Goal: Task Accomplishment & Management: Manage account settings

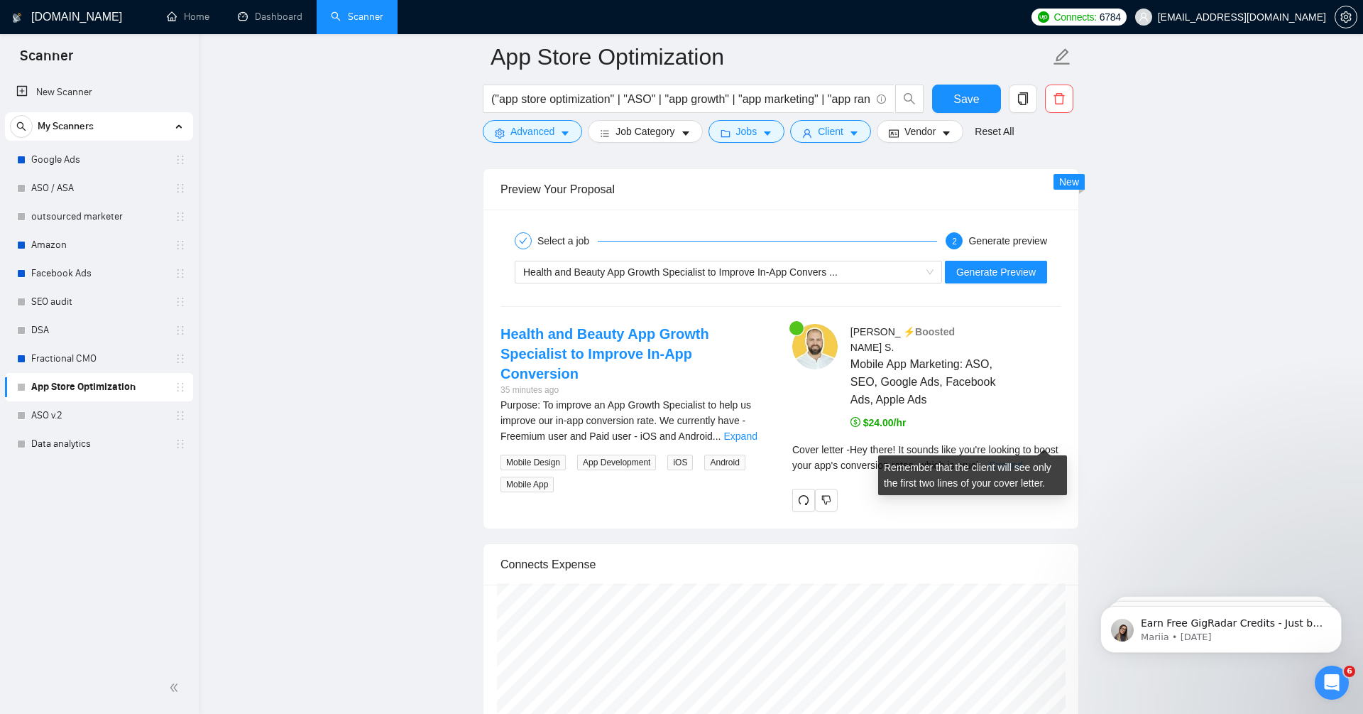
click at [1022, 459] on link "Expand" at bounding box center [1005, 464] width 33 height 11
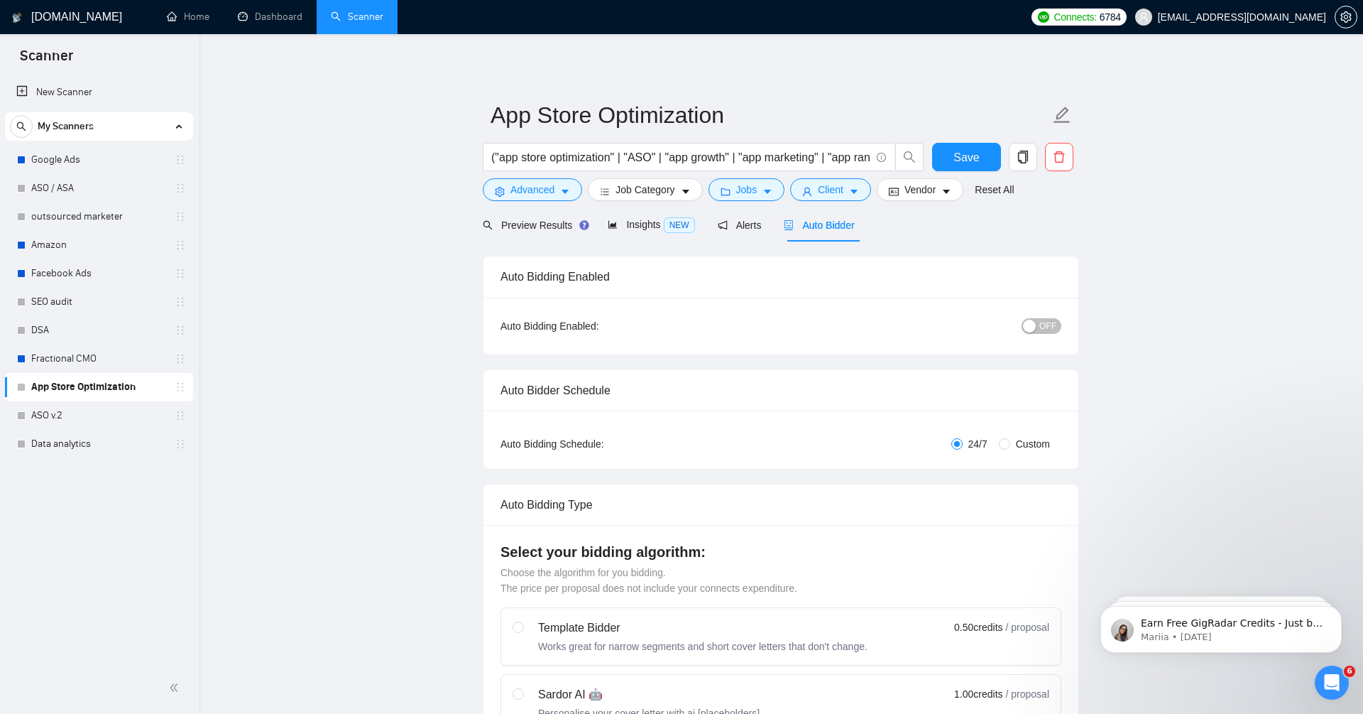
click at [1029, 320] on div "button" at bounding box center [1029, 325] width 13 height 13
click at [976, 159] on span "Save" at bounding box center [967, 157] width 26 height 18
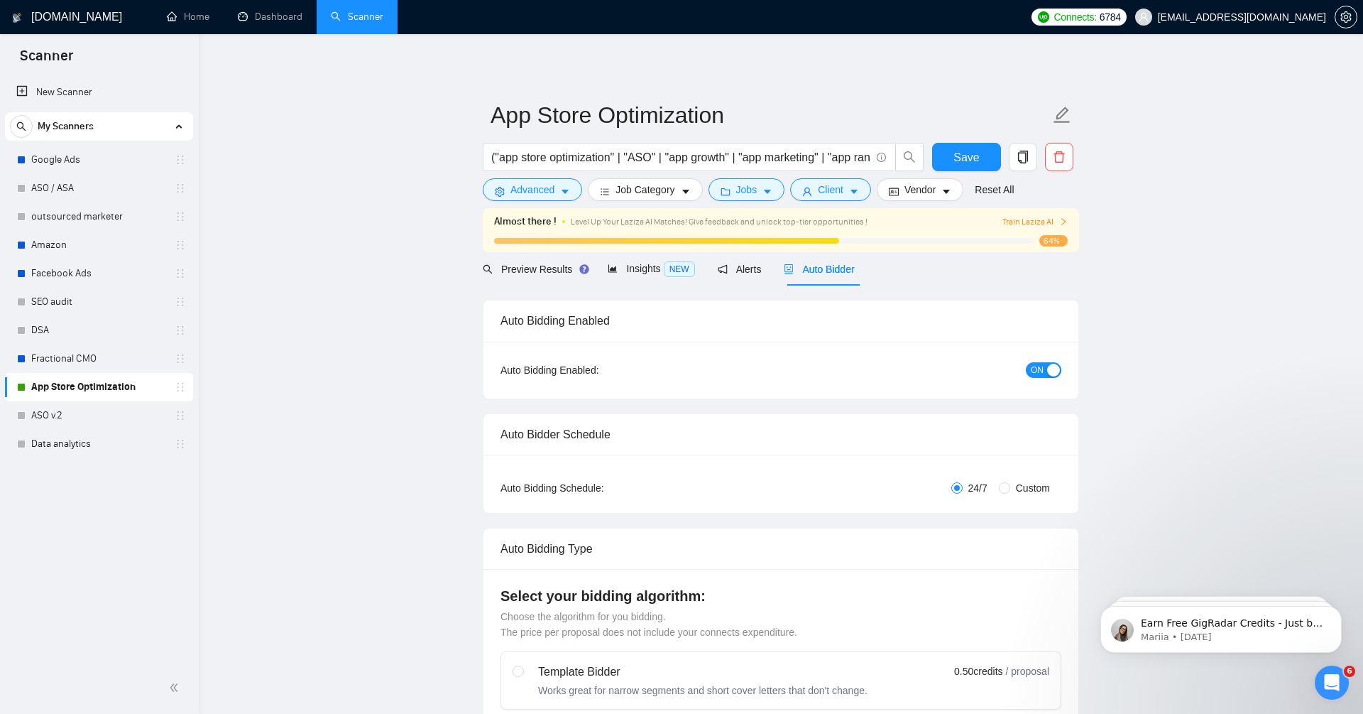
click at [1037, 216] on span "Train Laziza AI" at bounding box center [1034, 221] width 65 height 13
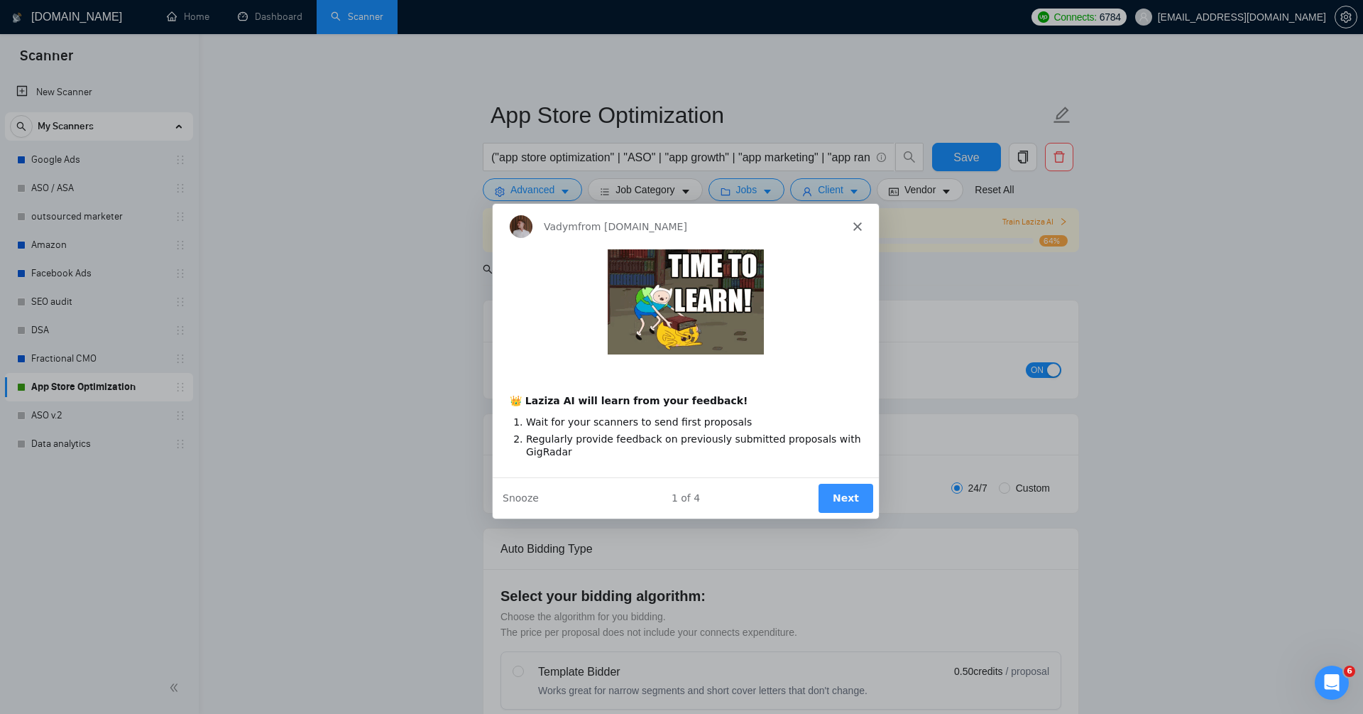
click at [855, 489] on button "Next" at bounding box center [845, 497] width 55 height 29
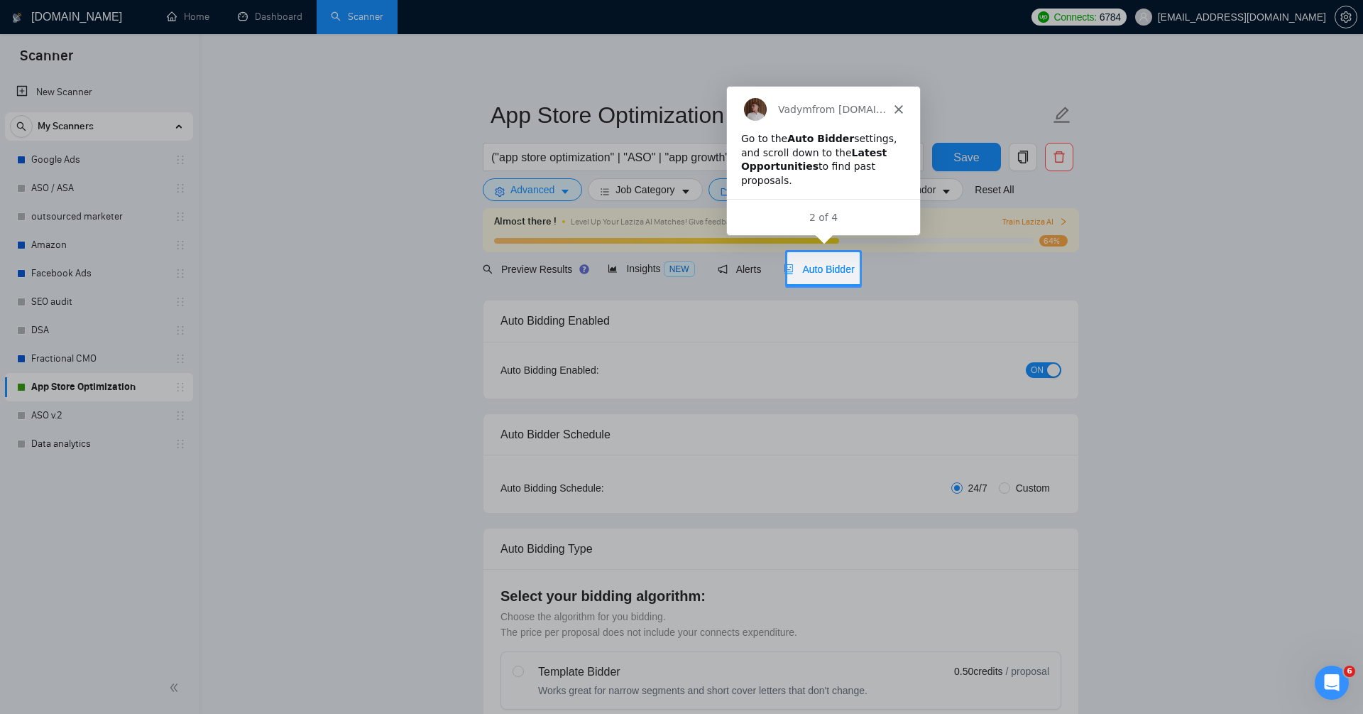
click at [836, 280] on div "Auto Bidder" at bounding box center [819, 268] width 70 height 33
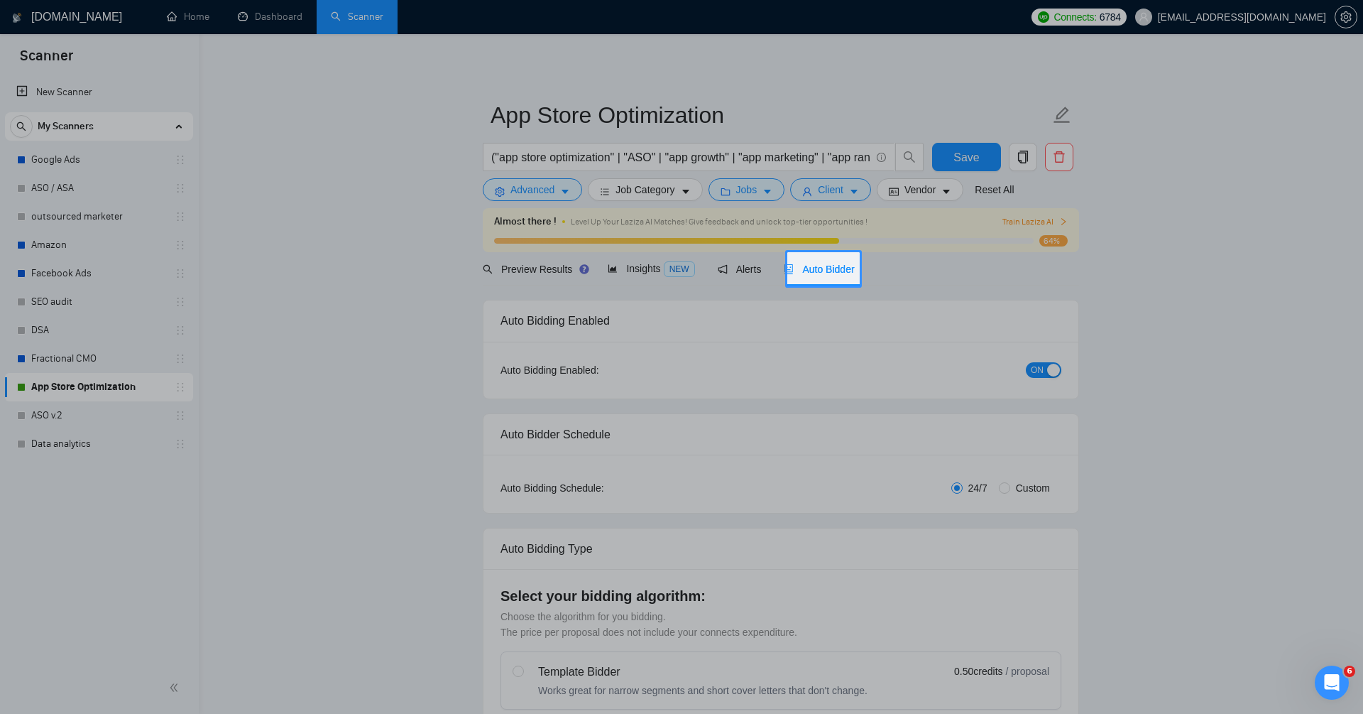
click at [829, 264] on span "Auto Bidder" at bounding box center [819, 268] width 70 height 11
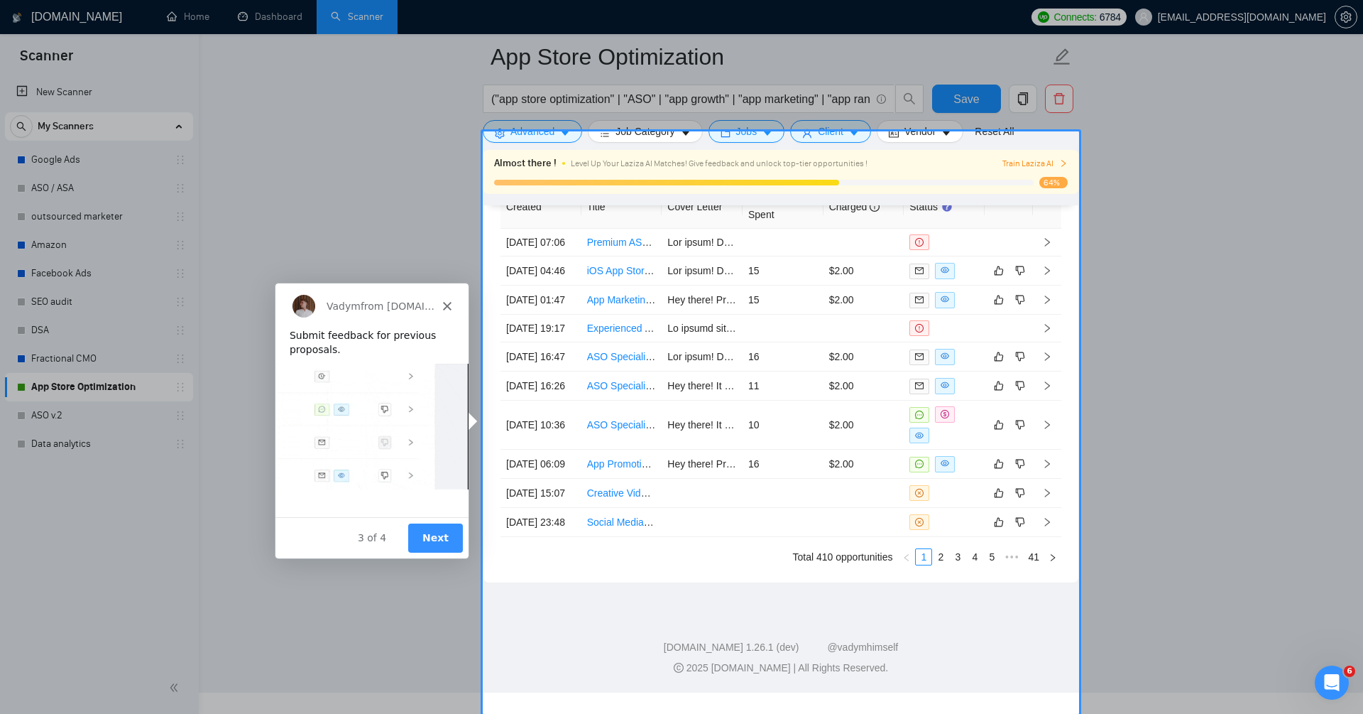
scroll to position [4244, 0]
click at [451, 530] on button "Next" at bounding box center [434, 536] width 55 height 29
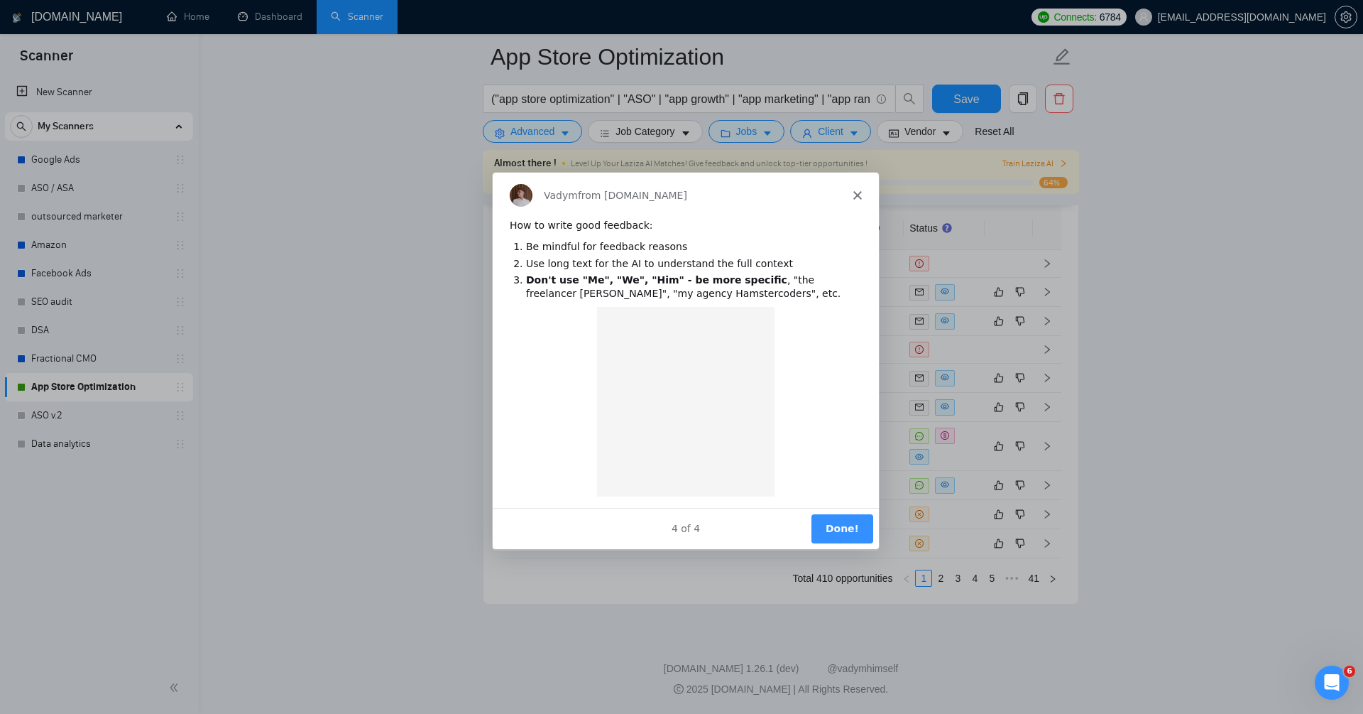
scroll to position [0, 0]
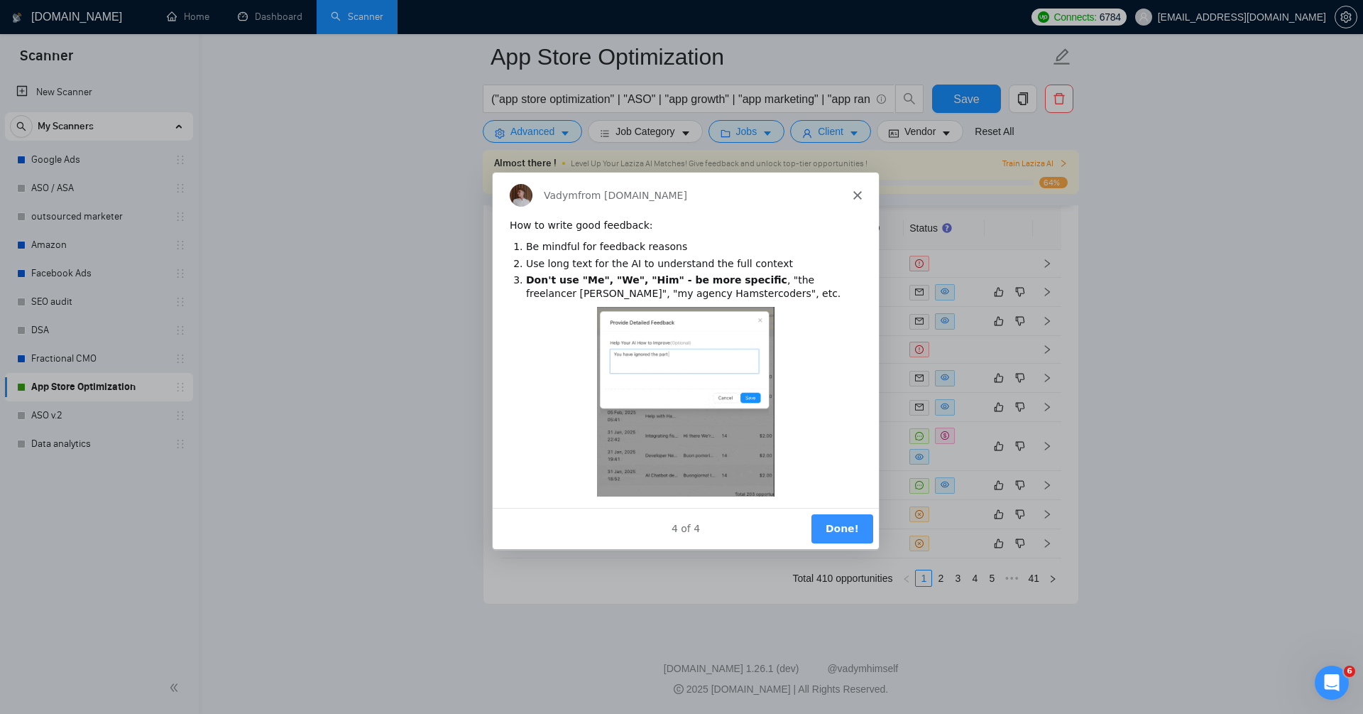
click at [846, 523] on button "Done!" at bounding box center [842, 527] width 62 height 29
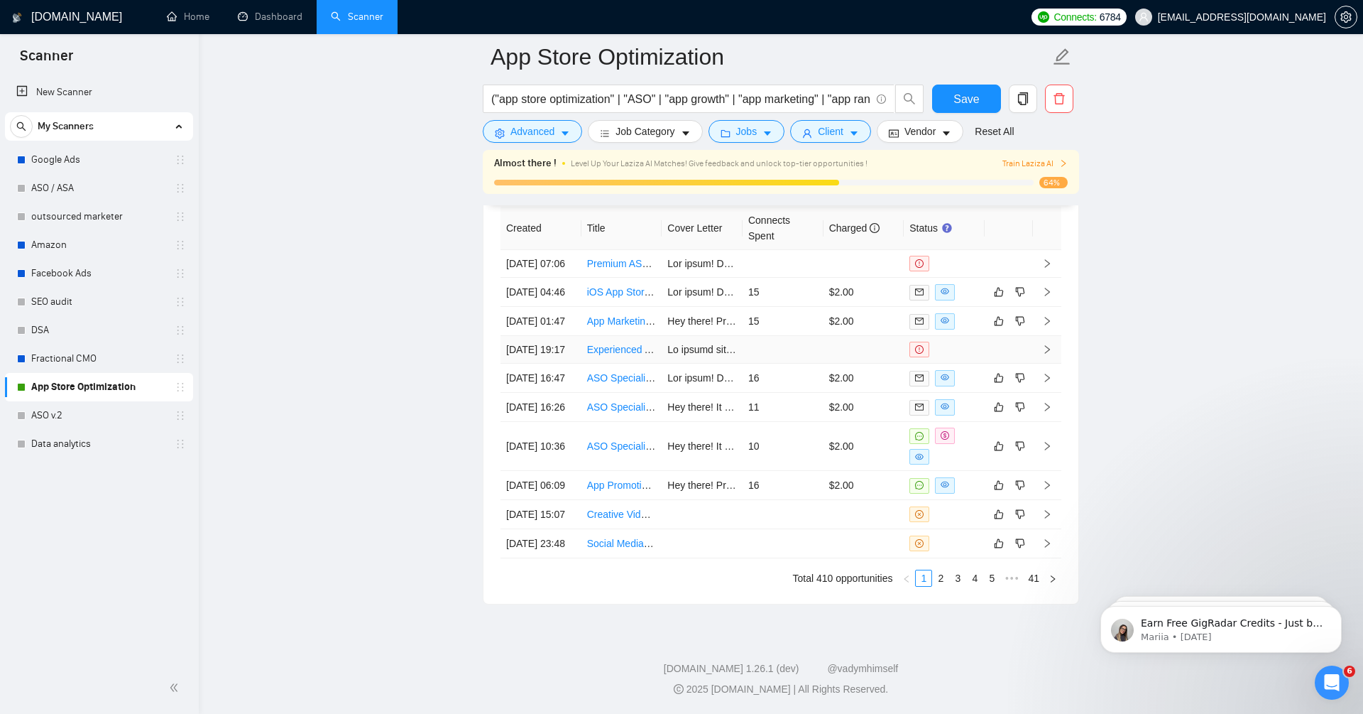
scroll to position [4163, 0]
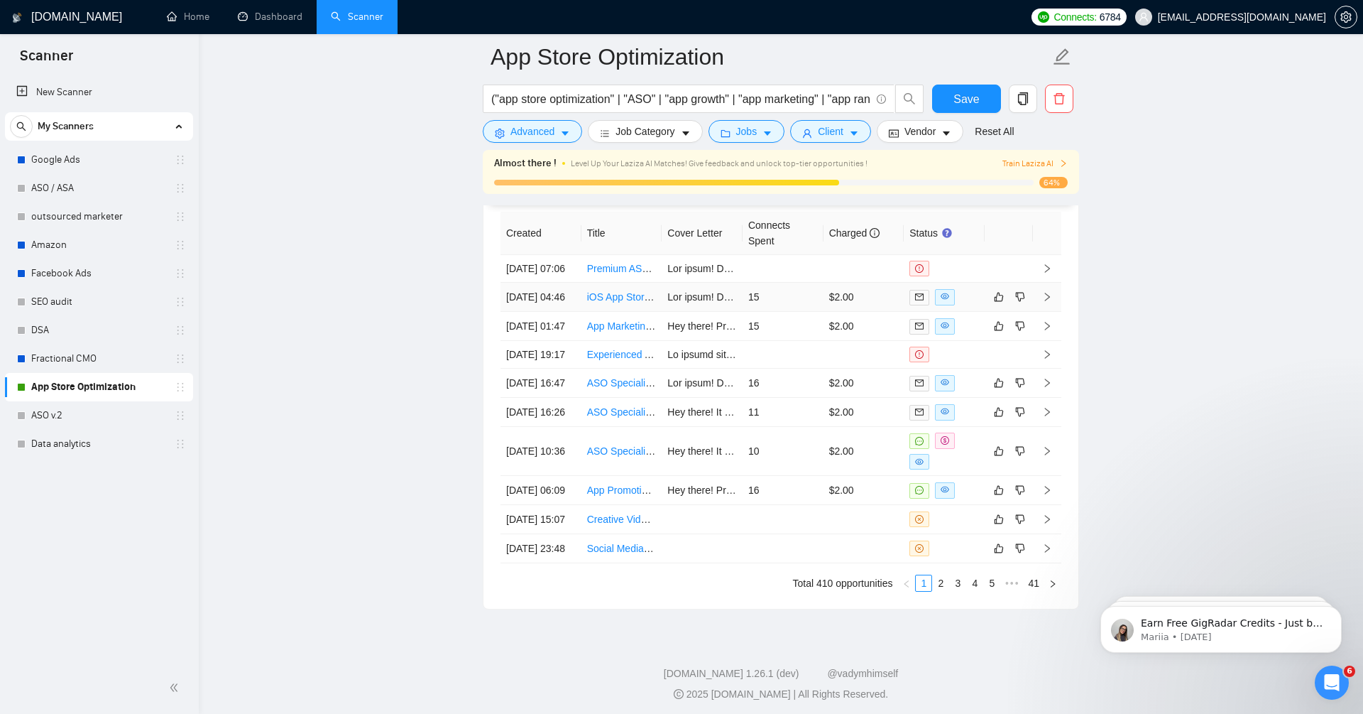
click at [1049, 302] on icon "right" at bounding box center [1047, 297] width 10 height 10
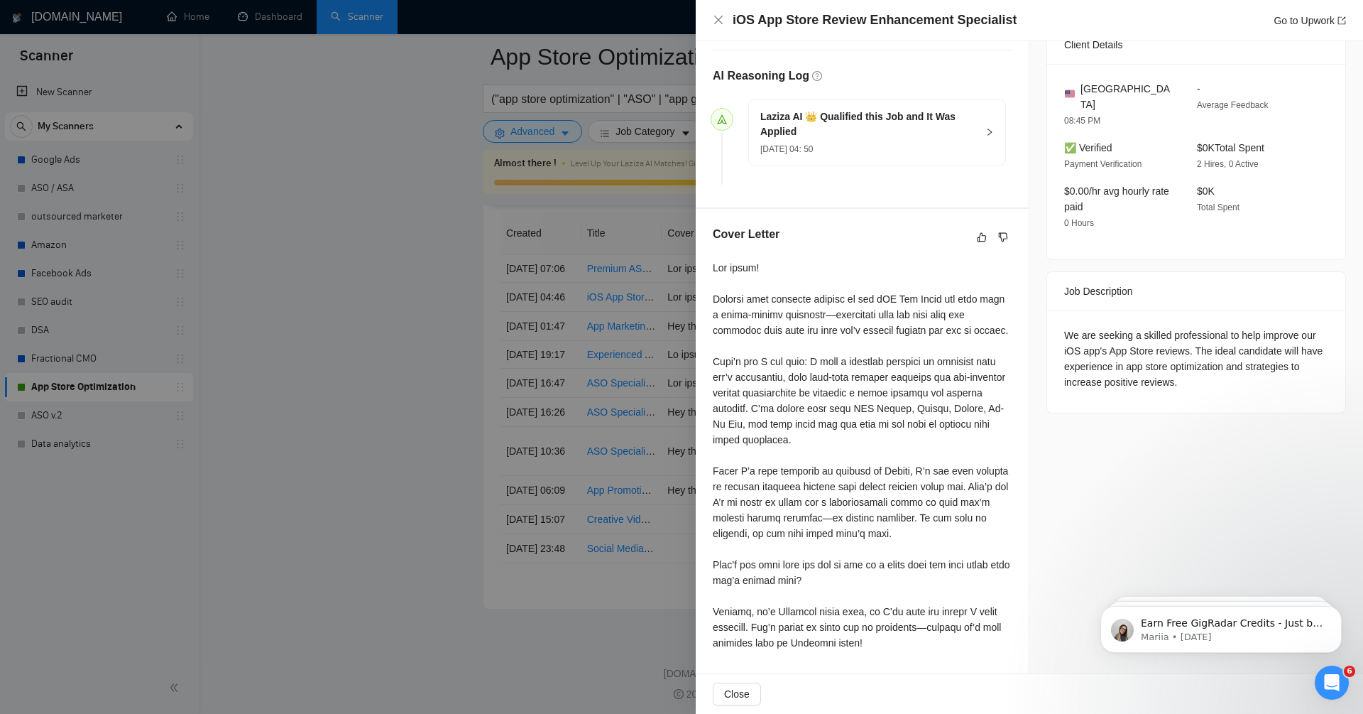
scroll to position [375, 0]
click at [983, 231] on icon "like" at bounding box center [982, 236] width 10 height 11
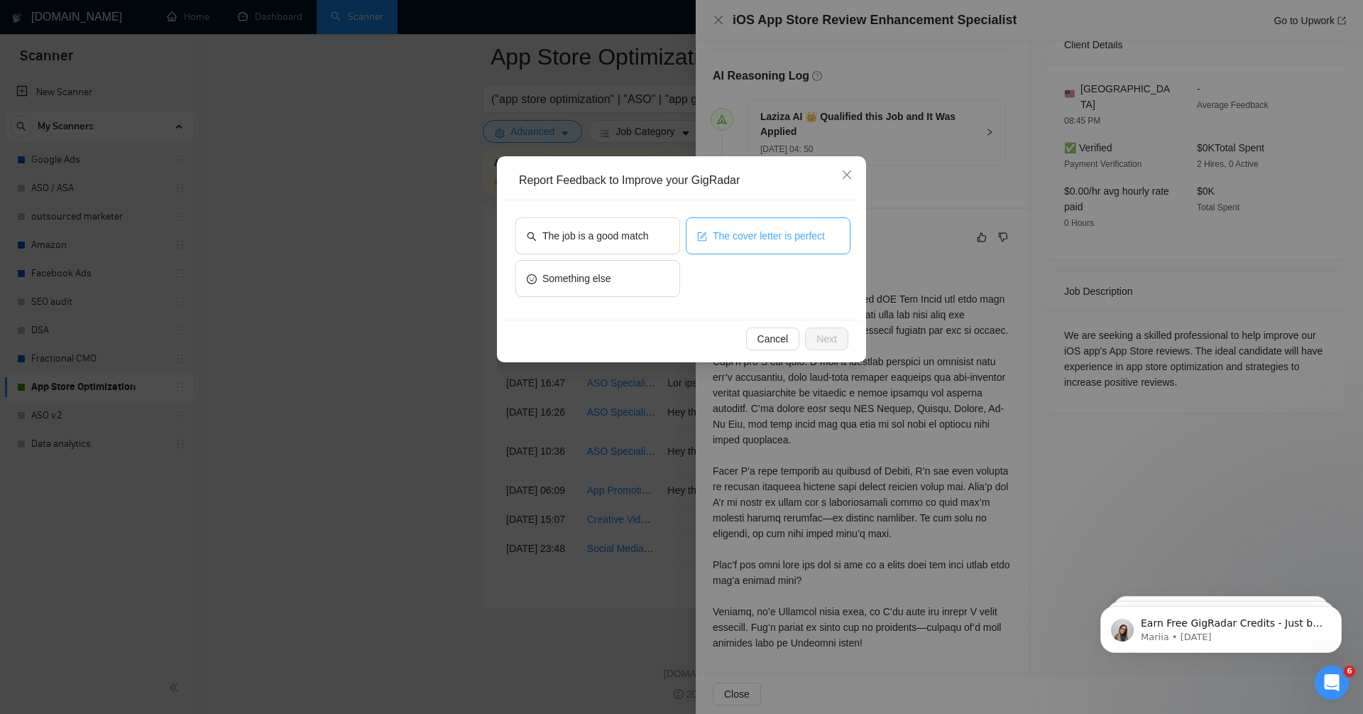
click at [741, 244] on button "The cover letter is perfect" at bounding box center [768, 235] width 165 height 37
click at [838, 337] on button "Next" at bounding box center [826, 338] width 43 height 23
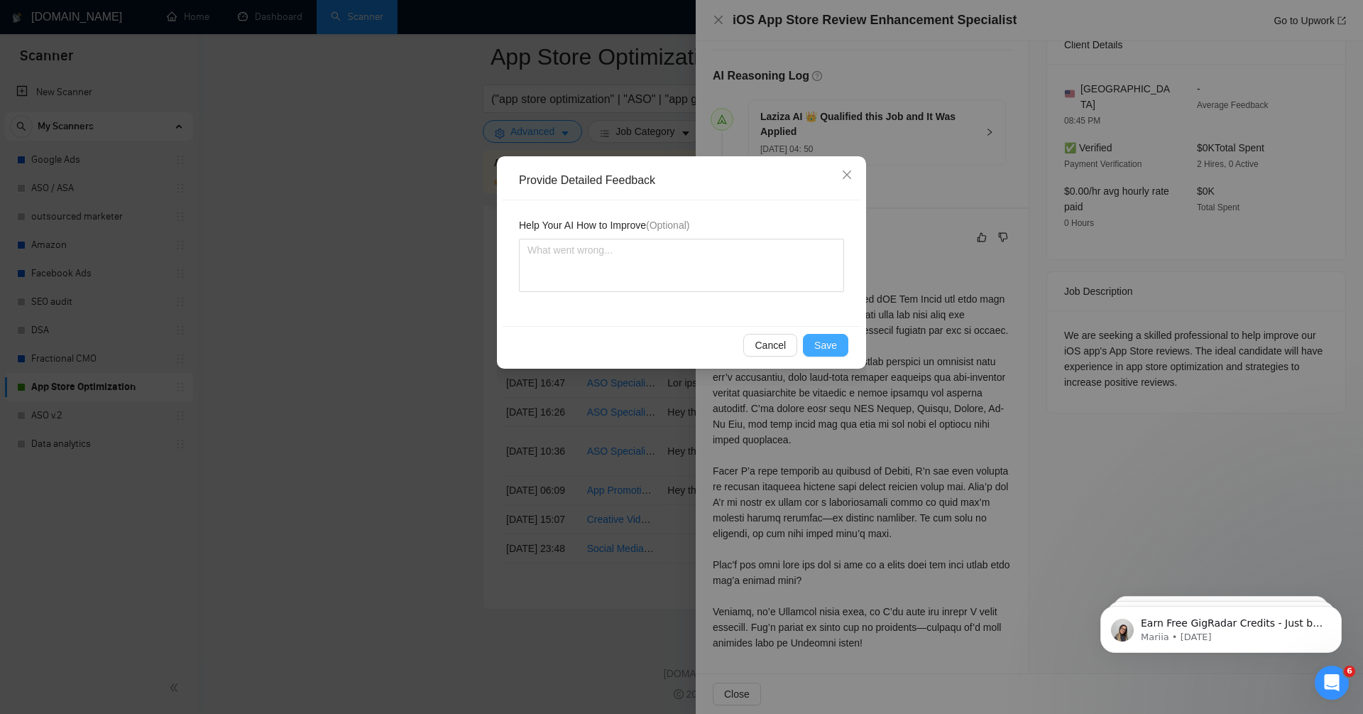
click at [834, 345] on span "Save" at bounding box center [825, 345] width 23 height 16
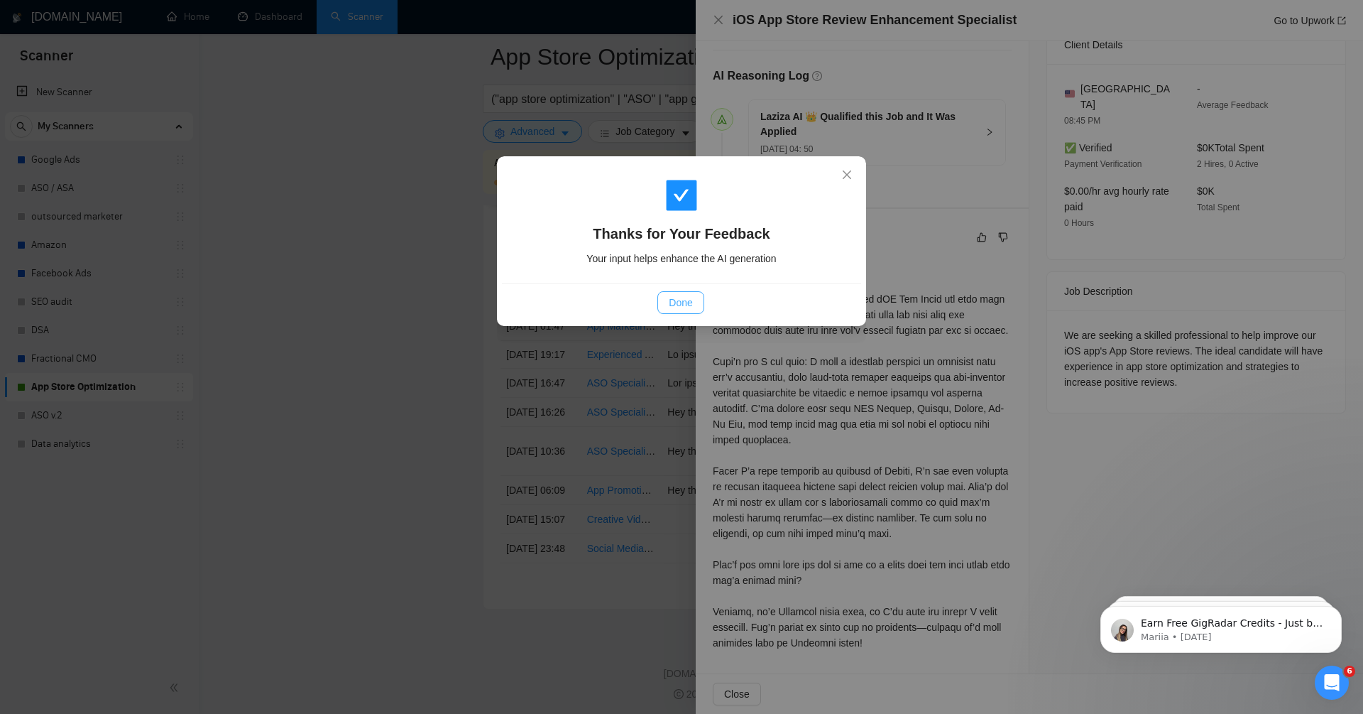
click at [681, 295] on span "Done" at bounding box center [680, 303] width 23 height 16
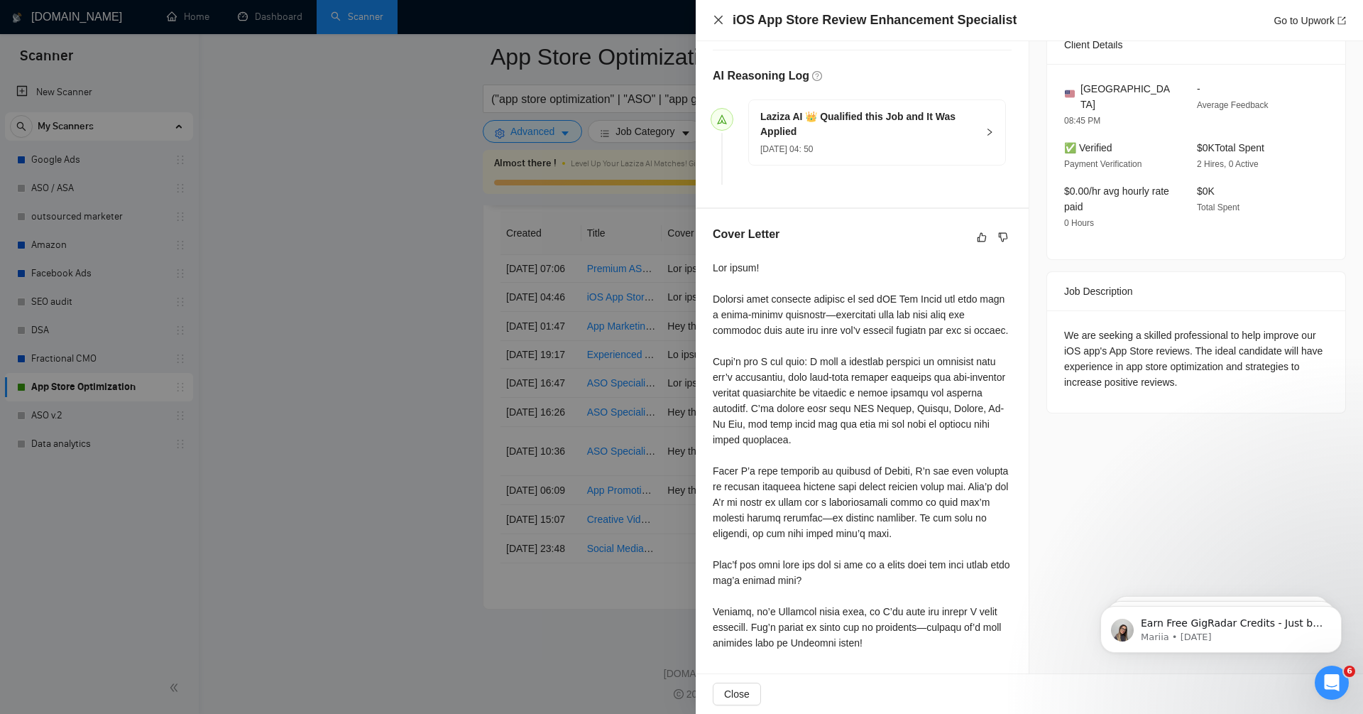
click at [721, 20] on icon "close" at bounding box center [718, 19] width 11 height 11
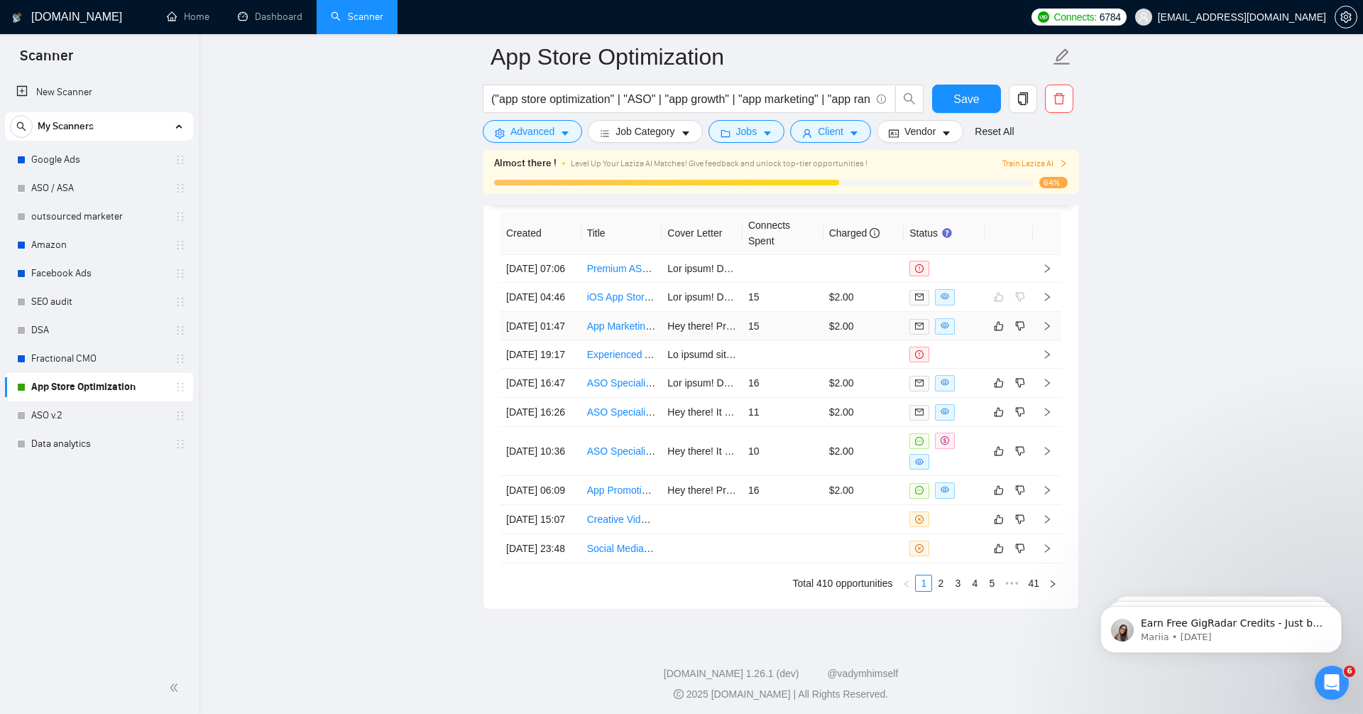
click at [1047, 331] on icon "right" at bounding box center [1047, 326] width 10 height 10
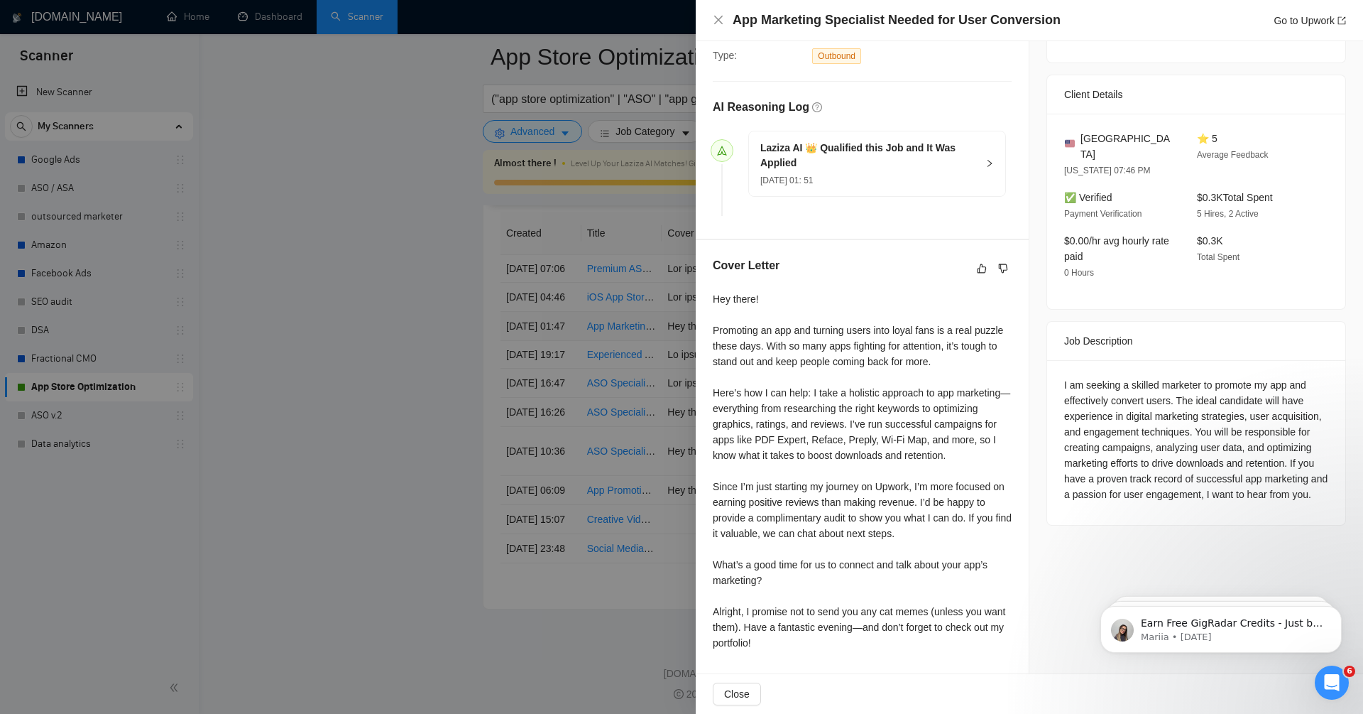
scroll to position [328, 0]
click at [315, 140] on div at bounding box center [681, 357] width 1363 height 714
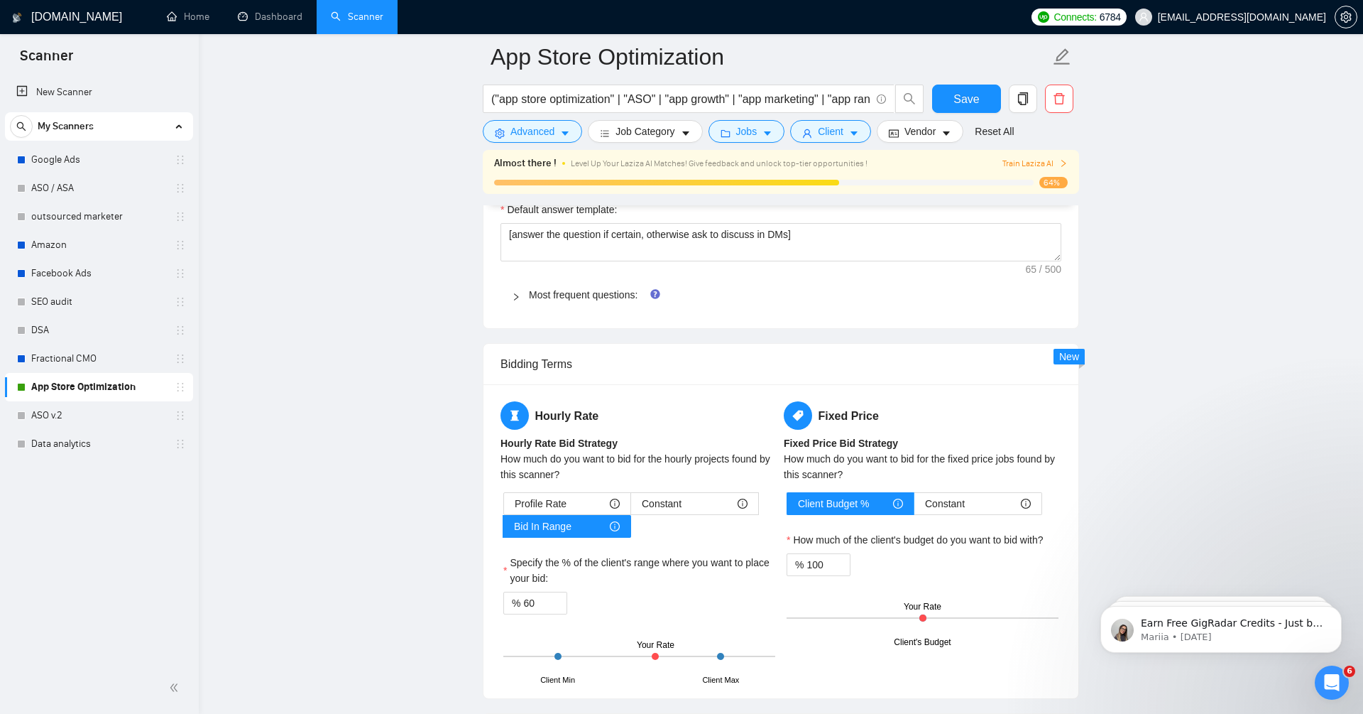
scroll to position [2033, 0]
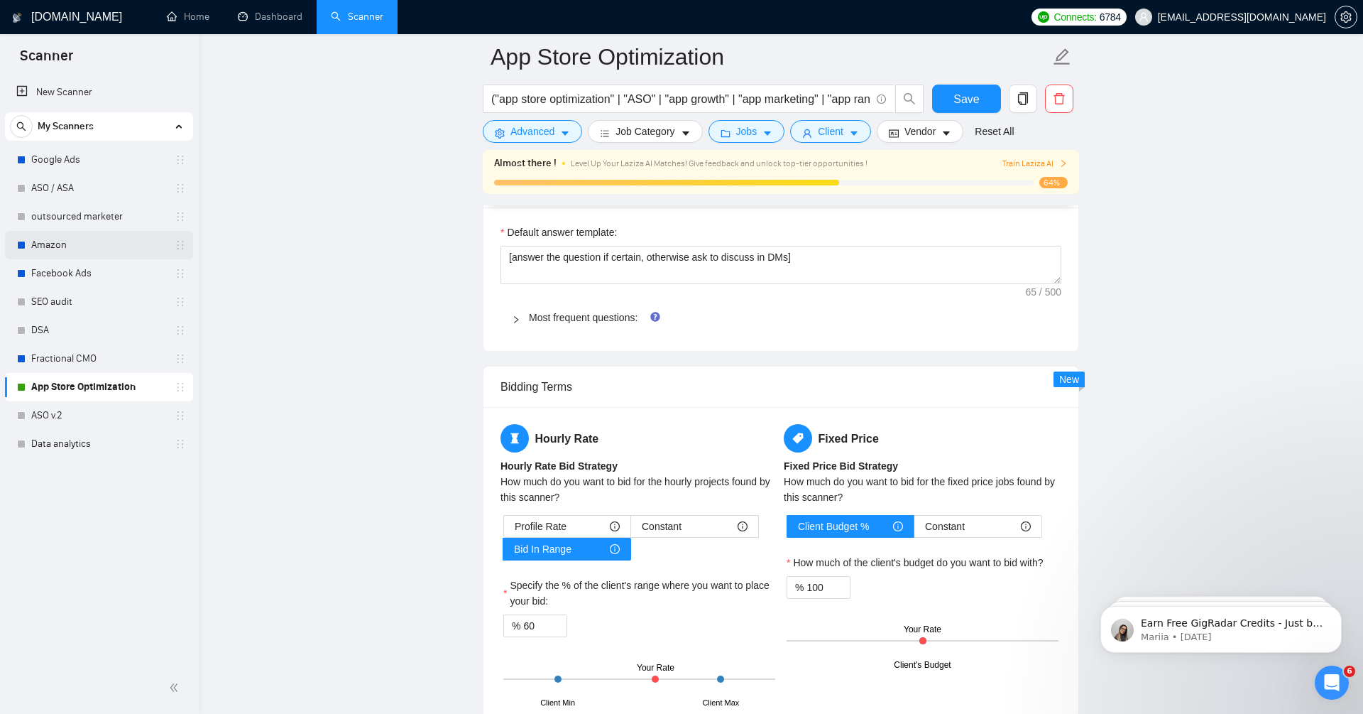
click at [53, 244] on link "Amazon" at bounding box center [98, 245] width 135 height 28
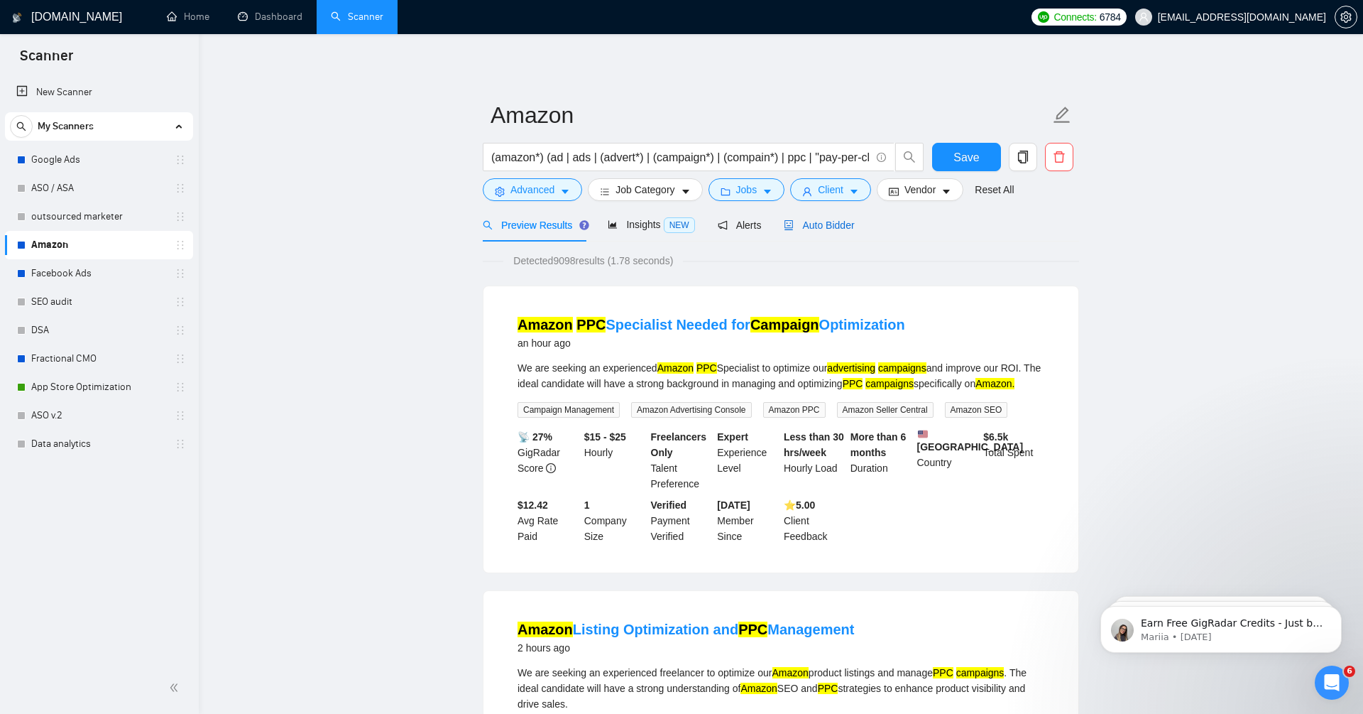
click at [854, 224] on span "Auto Bidder" at bounding box center [819, 224] width 70 height 11
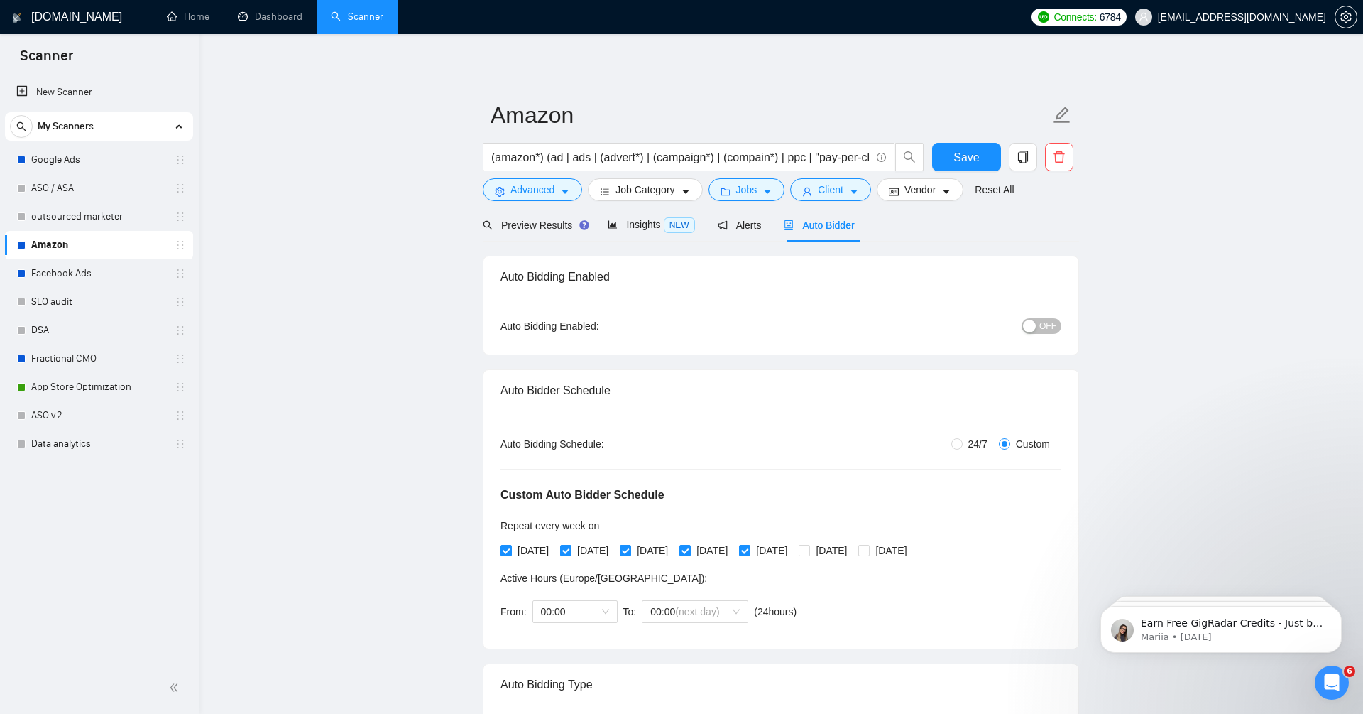
click at [1040, 326] on span "OFF" at bounding box center [1047, 326] width 17 height 16
click at [968, 158] on span "Save" at bounding box center [967, 157] width 26 height 18
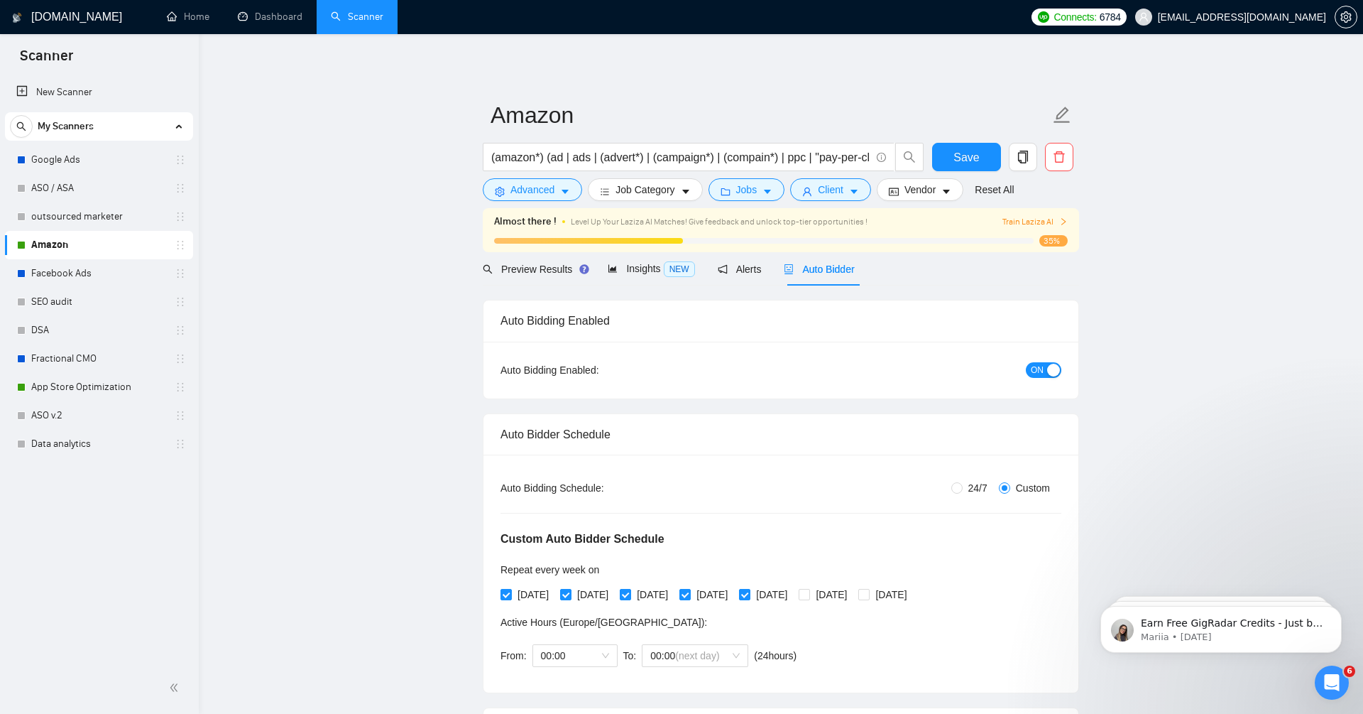
click at [834, 274] on span "Auto Bidder" at bounding box center [819, 268] width 70 height 11
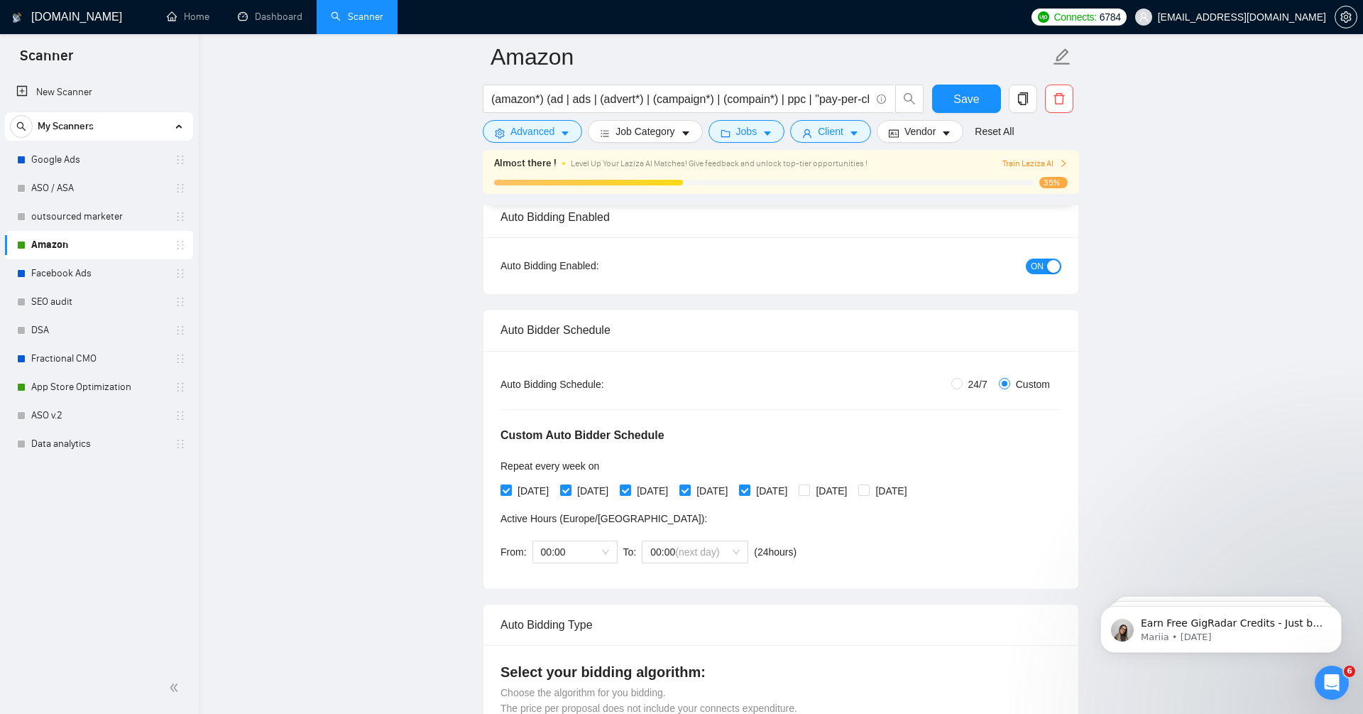
scroll to position [92, 0]
